Goal: Check status: Check status

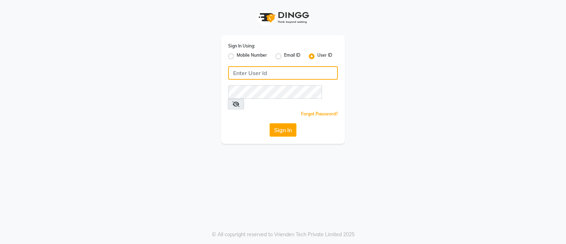
click at [271, 74] on input "Username" at bounding box center [283, 72] width 110 height 13
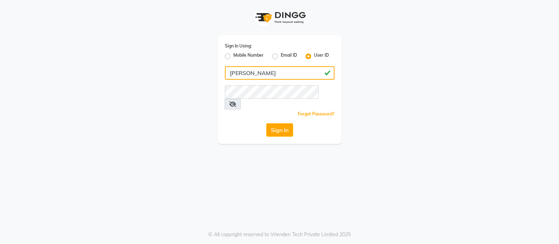
type input "[PERSON_NAME]"
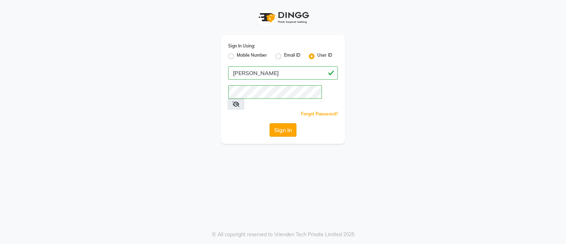
click at [284, 123] on button "Sign In" at bounding box center [282, 129] width 27 height 13
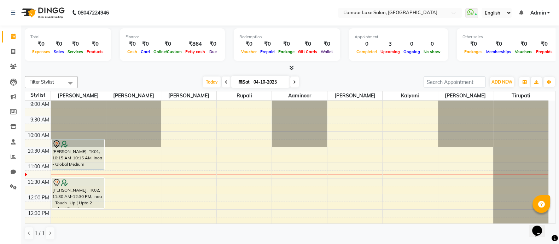
click at [74, 153] on div "[PERSON_NAME], TK01, 10:15 AM-10:15 AM, Inoa - Global Medium" at bounding box center [78, 154] width 52 height 30
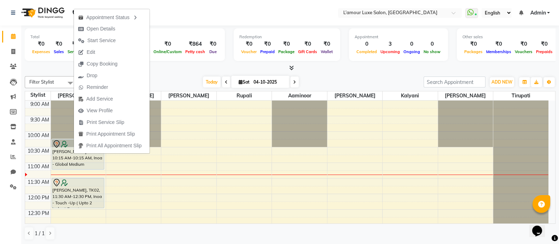
click at [174, 73] on div "Filter Stylist Select All Shoeb Salmani Kalpesh Rukshana khan Rupali Aaminoor A…" at bounding box center [290, 157] width 531 height 169
